Goal: Find contact information: Find contact information

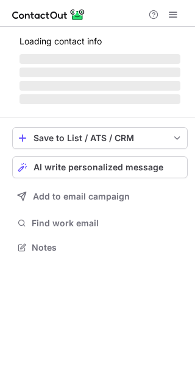
scroll to position [235, 195]
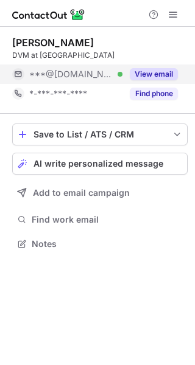
click at [157, 74] on button "View email" at bounding box center [154, 74] width 48 height 12
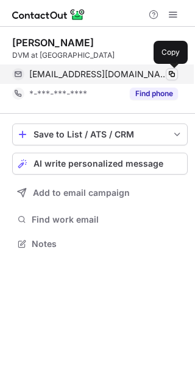
click at [172, 73] on span at bounding box center [172, 74] width 10 height 10
drag, startPoint x: 172, startPoint y: 73, endPoint x: 160, endPoint y: 78, distance: 12.8
click at [171, 73] on span at bounding box center [172, 74] width 10 height 10
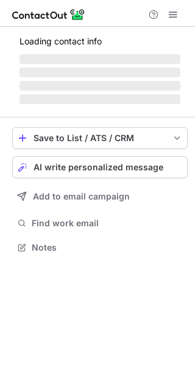
scroll to position [274, 195]
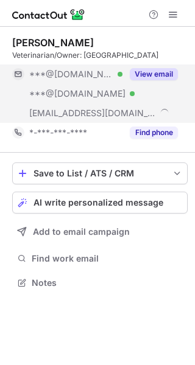
click at [147, 72] on button "View email" at bounding box center [154, 74] width 48 height 12
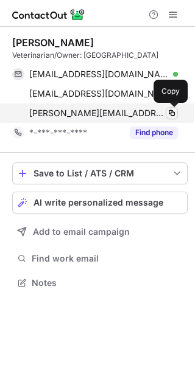
click at [172, 113] on span at bounding box center [172, 113] width 10 height 10
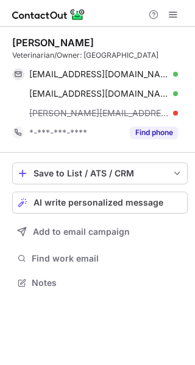
click at [170, 114] on div "mike@oathanimalhospital.com" at bounding box center [103, 113] width 148 height 11
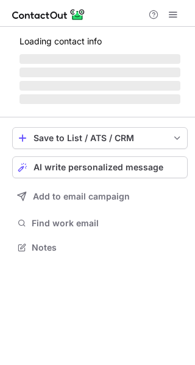
scroll to position [246, 195]
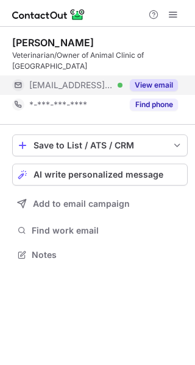
click at [159, 86] on button "View email" at bounding box center [154, 85] width 48 height 12
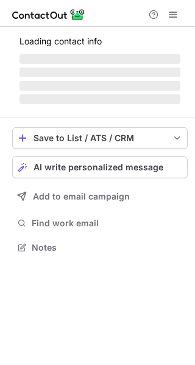
scroll to position [235, 195]
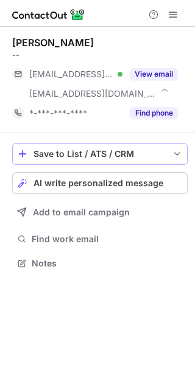
scroll to position [255, 195]
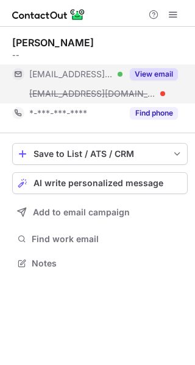
click at [137, 75] on button "View email" at bounding box center [154, 74] width 48 height 12
